Goal: Information Seeking & Learning: Learn about a topic

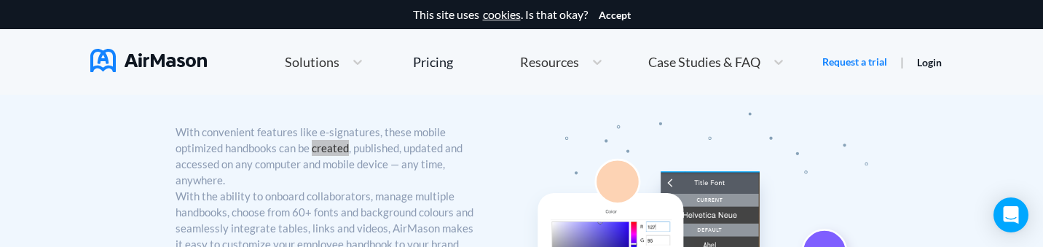
scroll to position [748, 0]
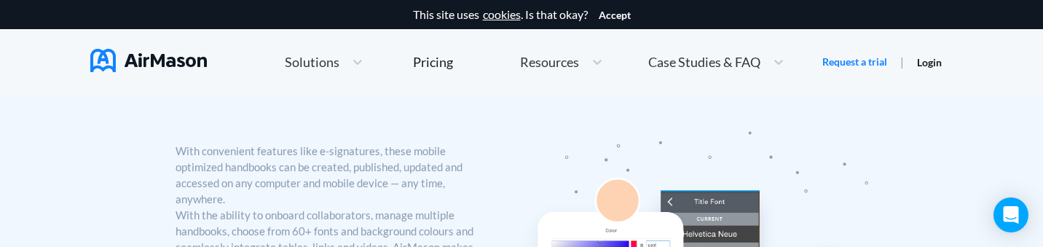
click at [481, 165] on div "With convenient features like e-signatures, these mobile optimized handbooks ca…" at bounding box center [349, 215] width 347 height 214
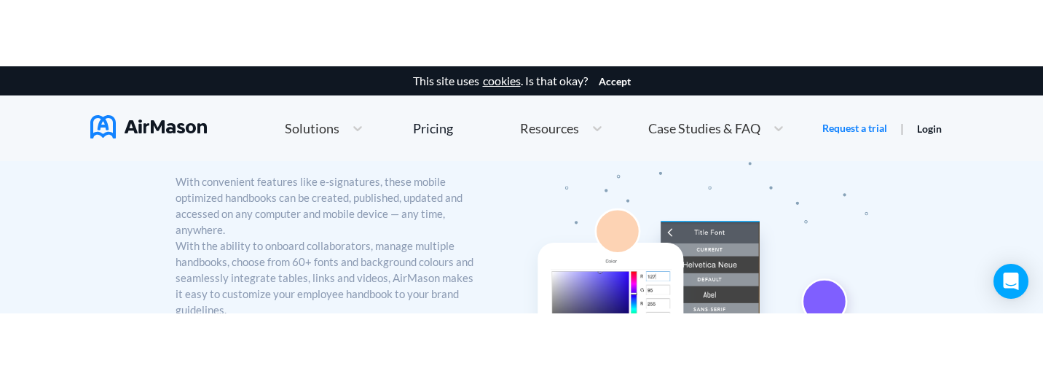
scroll to position [843, 0]
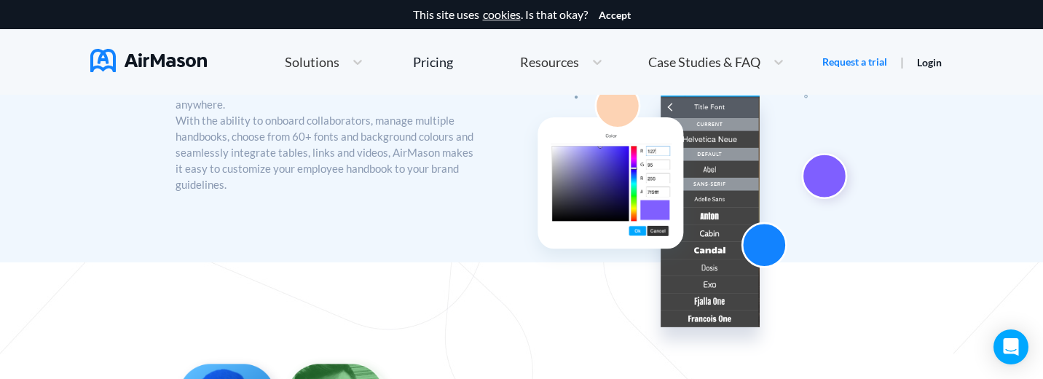
click at [144, 257] on div "With convenient features like e-signatures, these mobile optimized handbooks ca…" at bounding box center [521, 120] width 1043 height 284
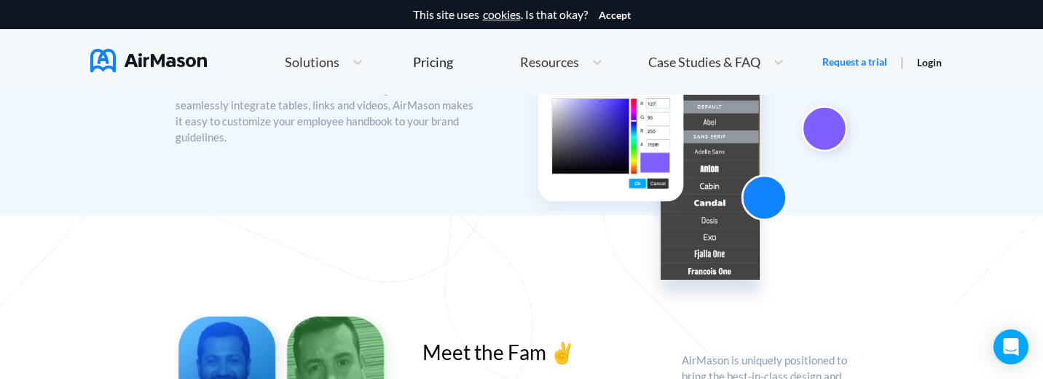
scroll to position [720, 0]
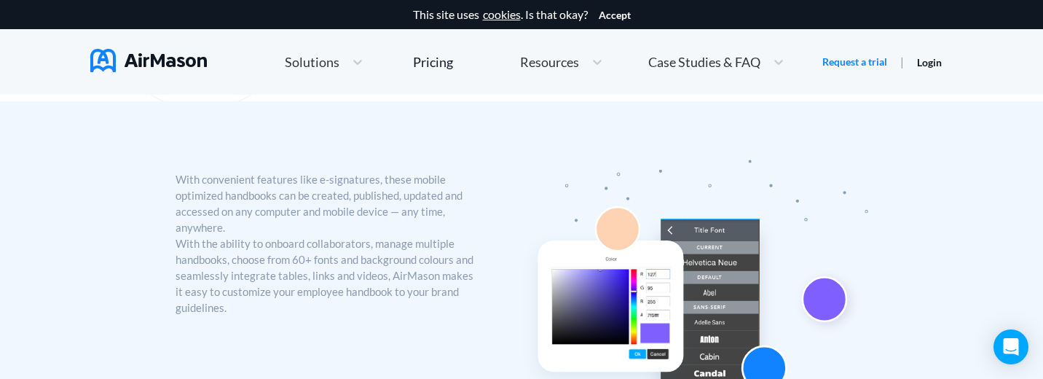
click at [484, 221] on div "With convenient features like e-signatures, these mobile optimized handbooks ca…" at bounding box center [349, 243] width 347 height 214
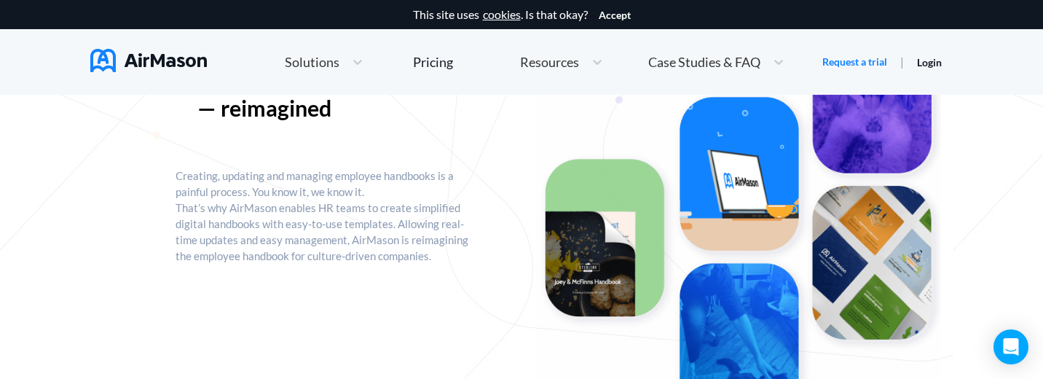
scroll to position [0, 0]
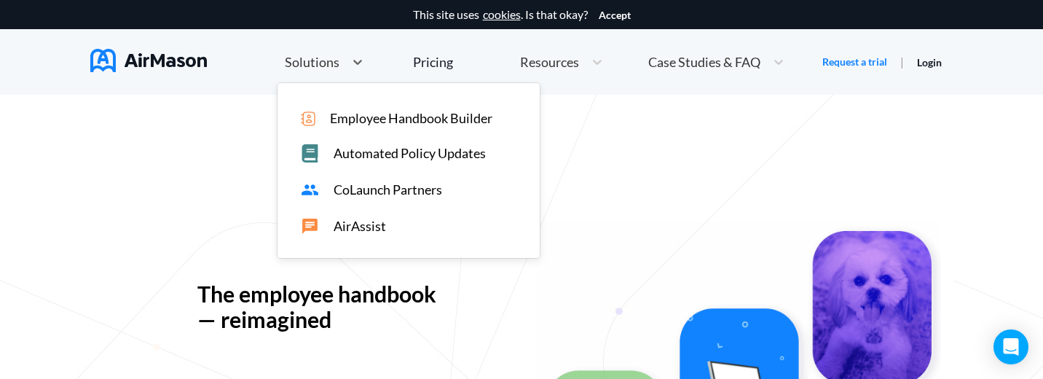
click at [339, 59] on div "Solutions" at bounding box center [310, 62] width 67 height 18
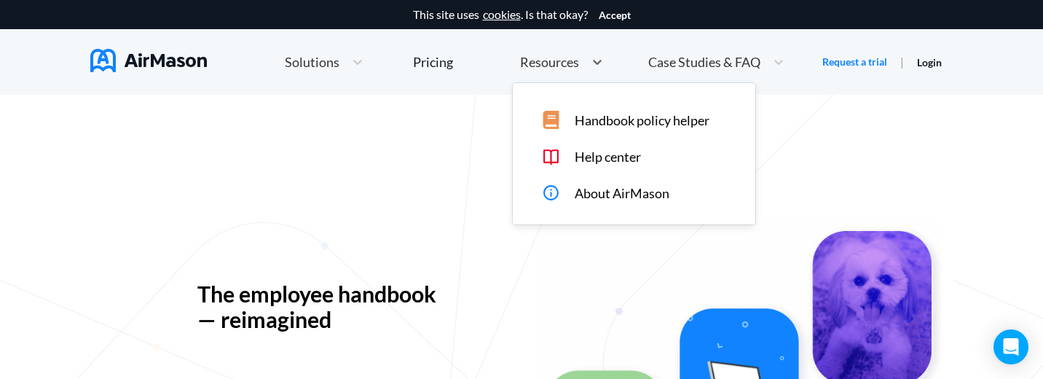
click at [562, 59] on span "Resources" at bounding box center [549, 61] width 59 height 13
click at [661, 67] on span "Case Studies & FAQ" at bounding box center [704, 61] width 112 height 13
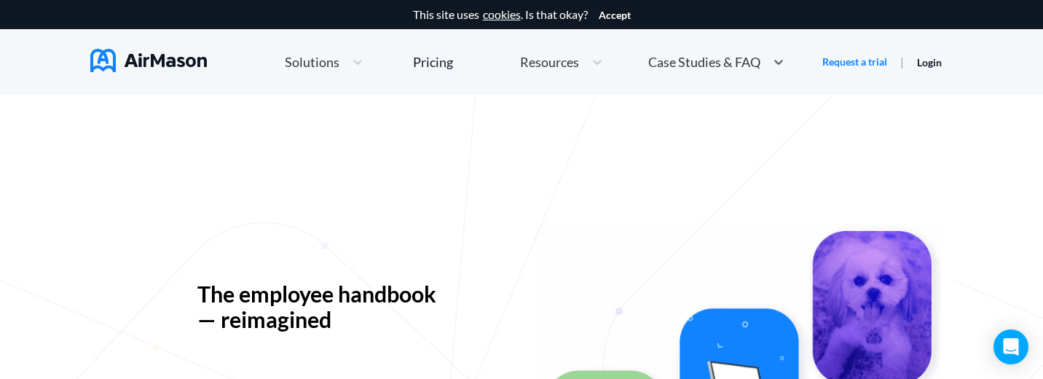
click at [126, 58] on img at bounding box center [148, 60] width 117 height 23
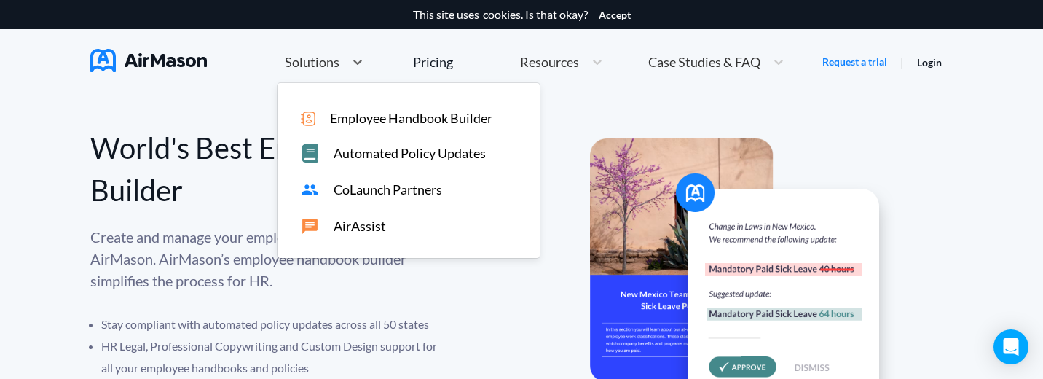
click at [337, 59] on span "Solutions" at bounding box center [312, 61] width 55 height 13
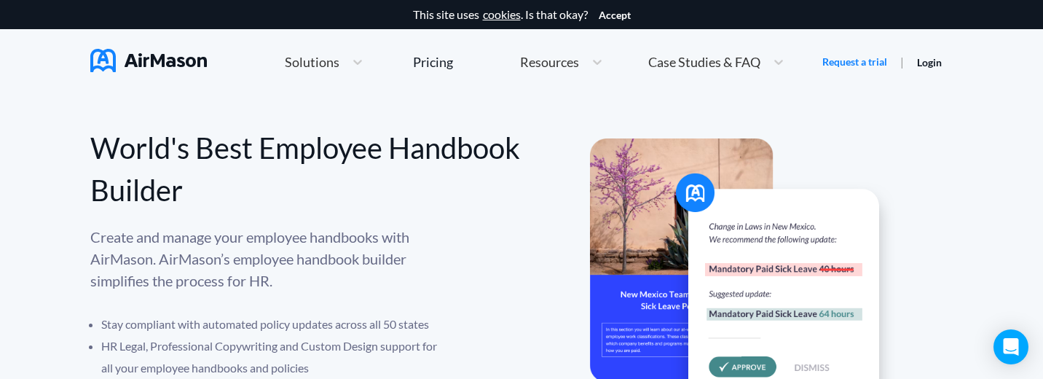
click at [134, 141] on div "World's Best Employee Handbook Builder" at bounding box center [306, 169] width 432 height 84
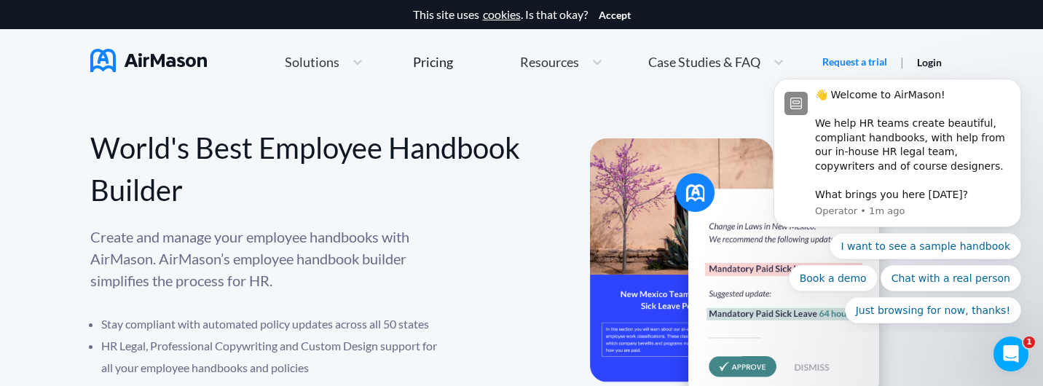
click at [571, 62] on span "Resources" at bounding box center [549, 61] width 59 height 13
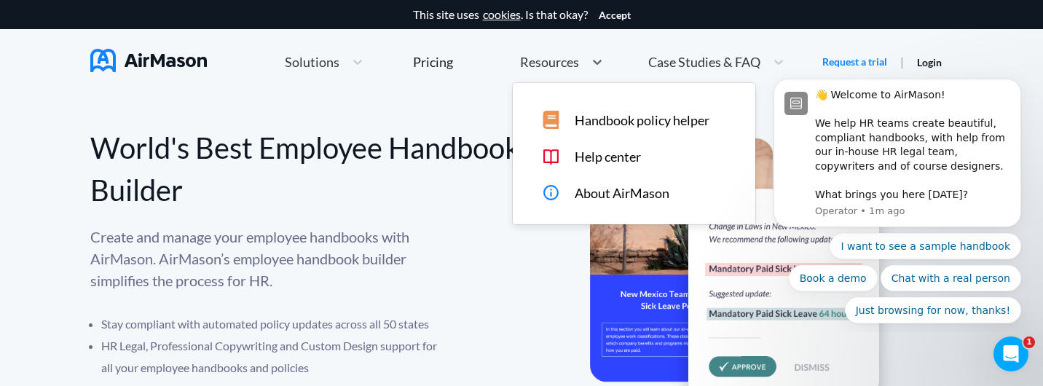
click at [701, 55] on span "Case Studies & FAQ" at bounding box center [704, 61] width 112 height 13
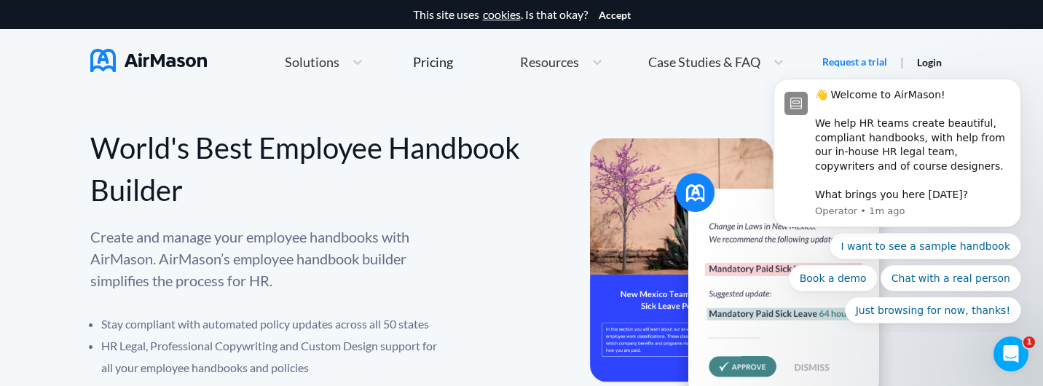
click at [504, 151] on div "World's Best Employee Handbook Builder" at bounding box center [306, 169] width 432 height 84
click at [1014, 84] on icon "Dismiss notification" at bounding box center [1017, 83] width 8 height 8
